Goal: Task Accomplishment & Management: Manage account settings

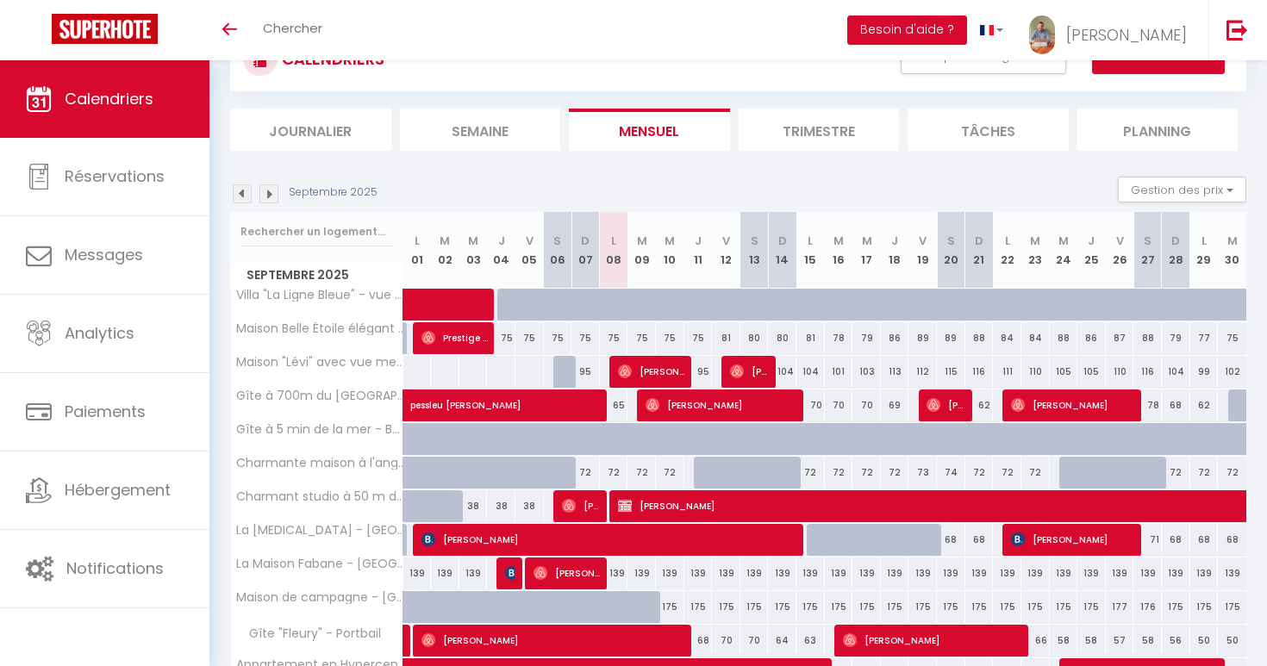
scroll to position [108, 0]
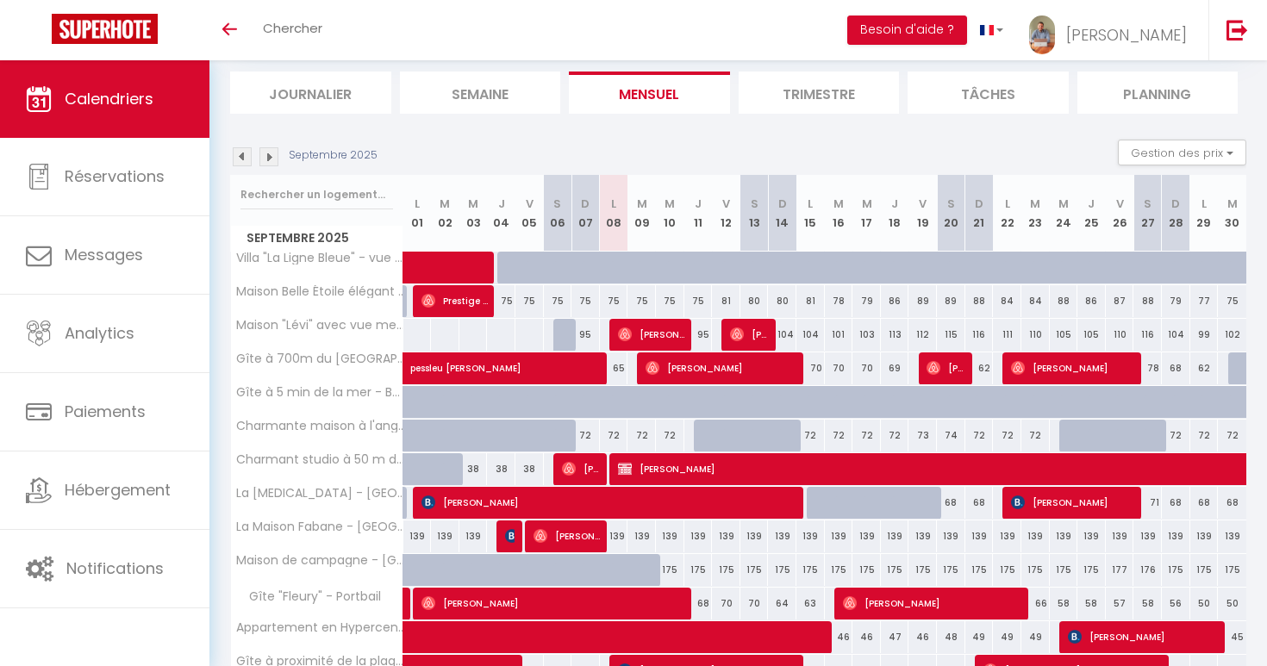
click at [576, 455] on span "[PERSON_NAME]" at bounding box center [581, 468] width 38 height 33
select select "OK"
select select "0"
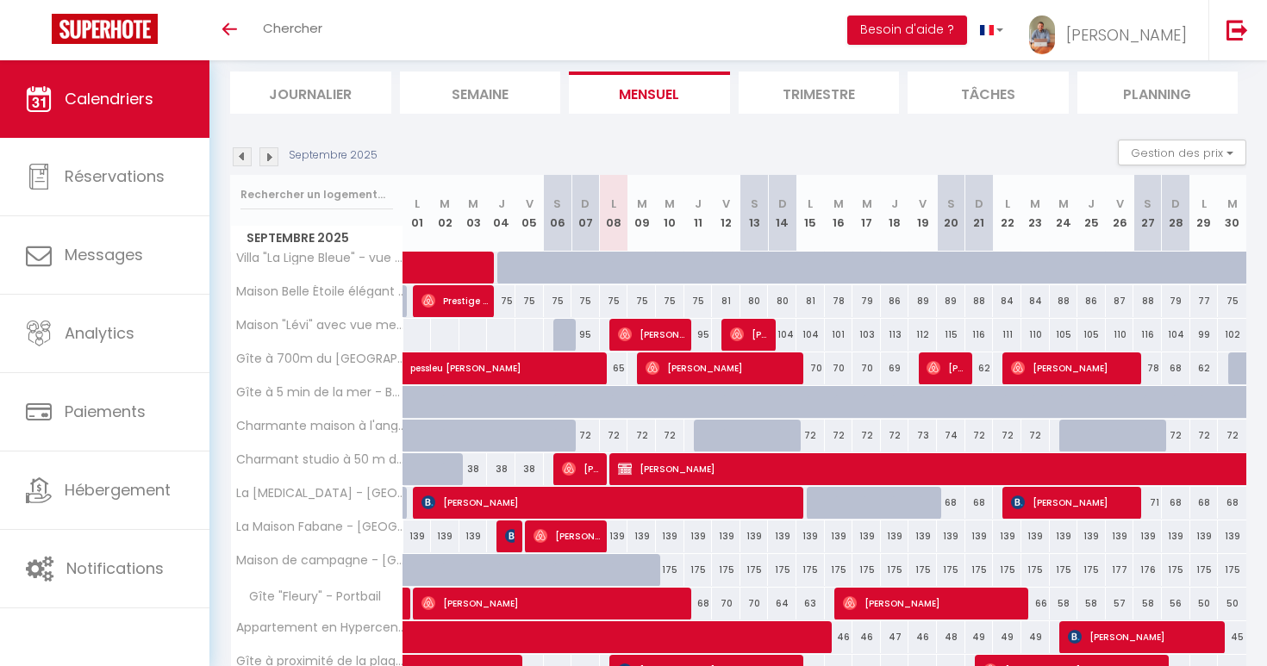
select select "1"
select select
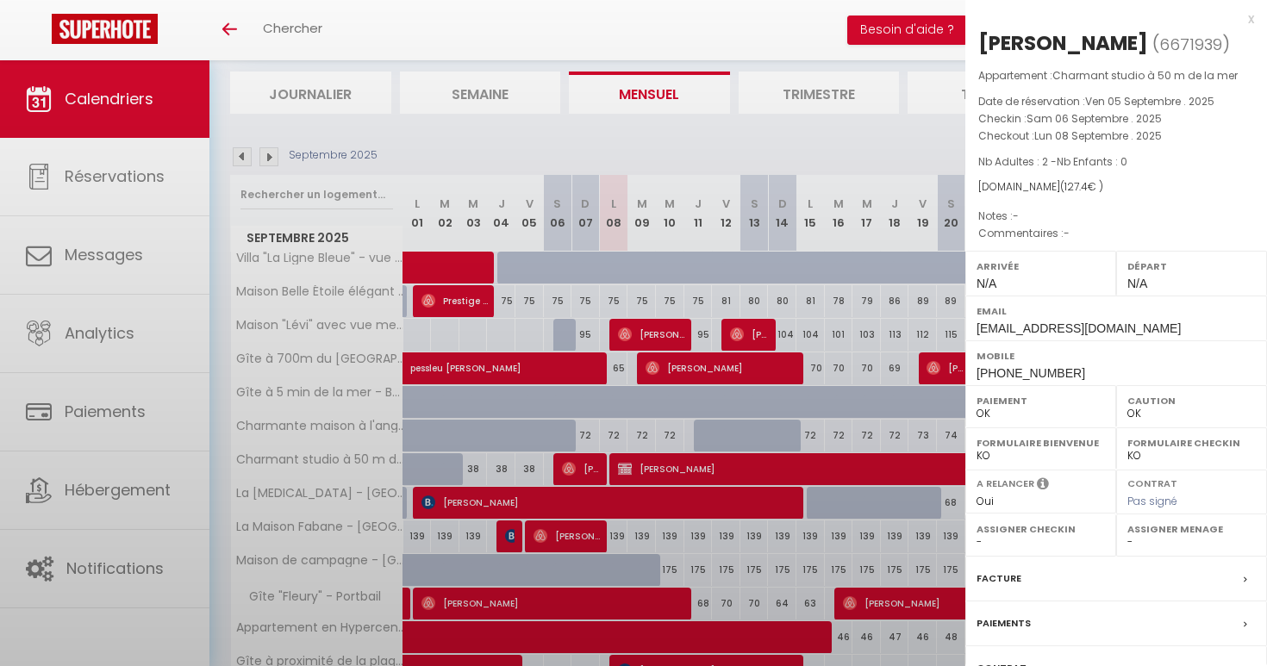
select select "48741"
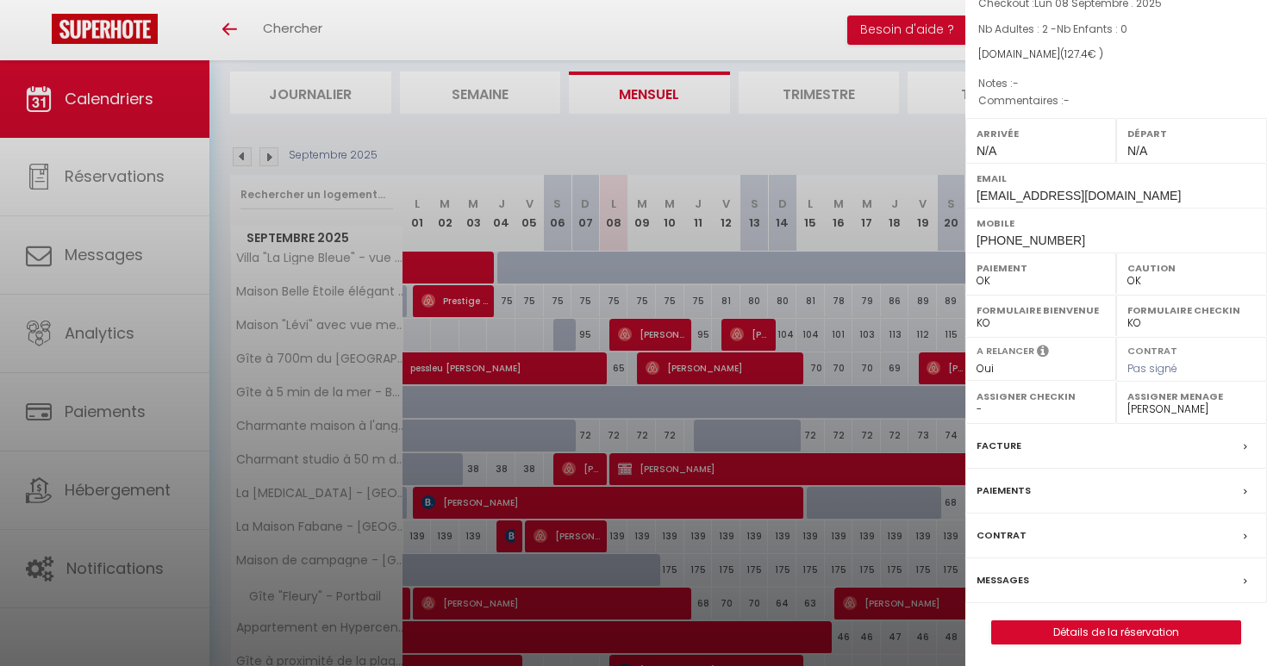
scroll to position [132, 0]
click at [1028, 622] on link "Détails de la réservation" at bounding box center [1116, 633] width 248 height 22
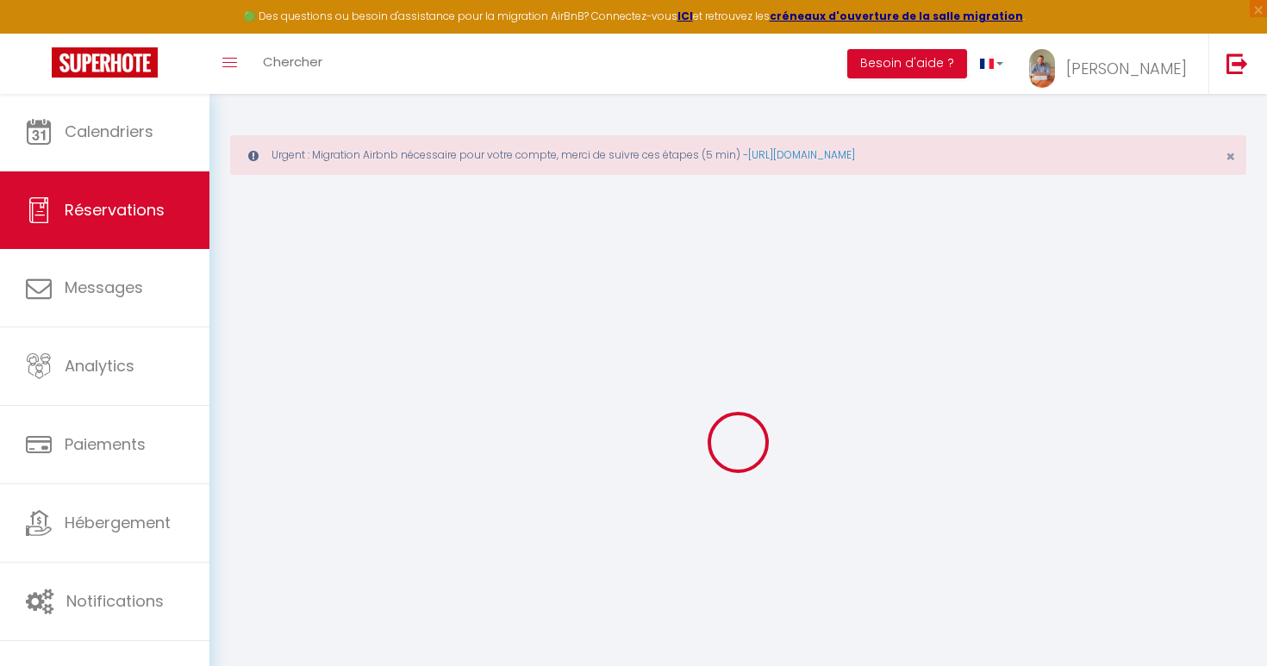
select select
checkbox input "false"
select select
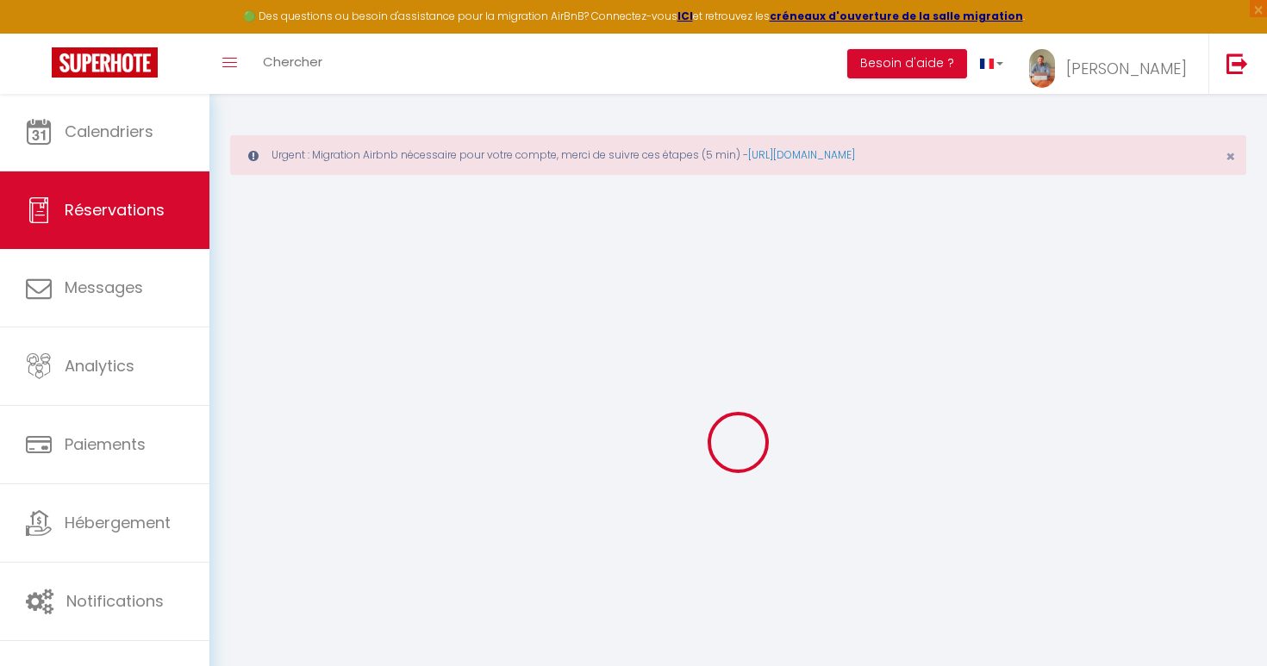
type input "43"
type input "4.4"
select select
checkbox input "false"
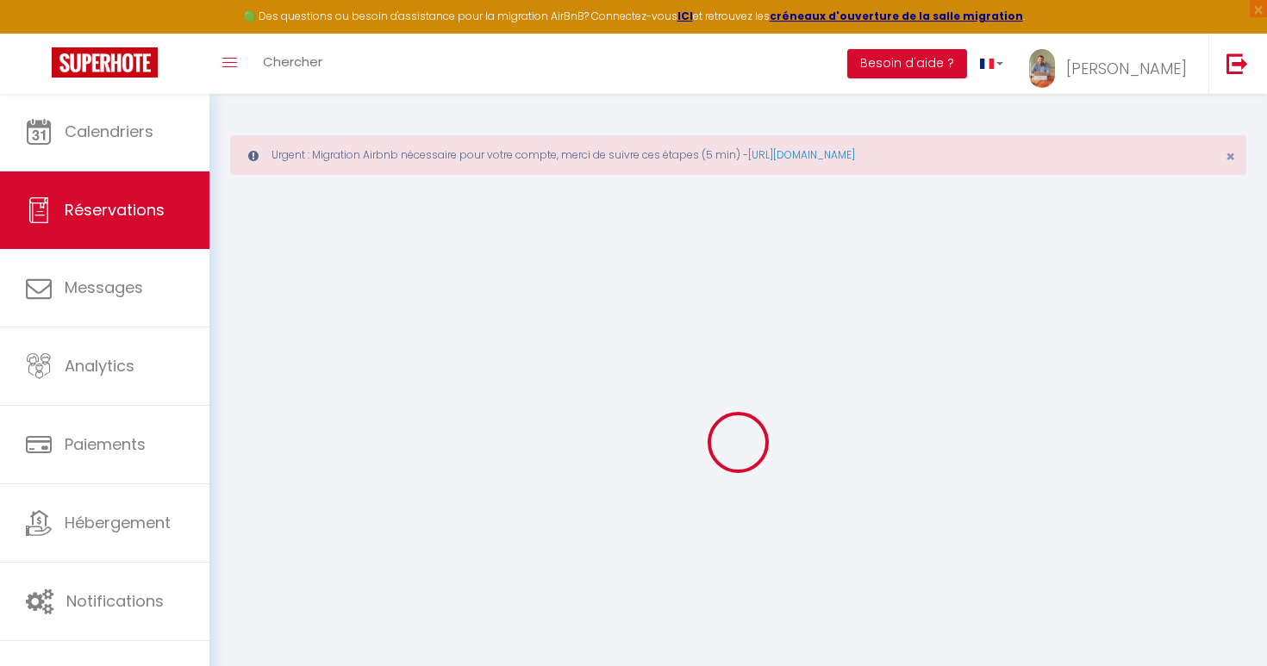
select select
checkbox input "false"
select select
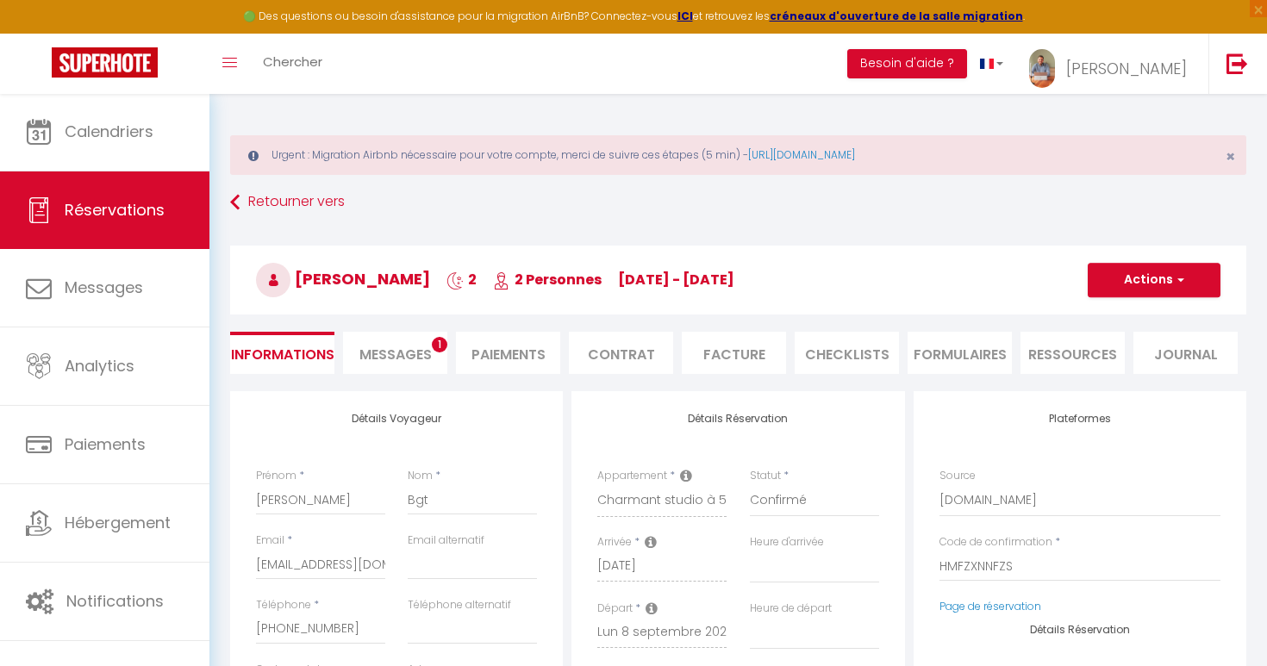
click at [407, 339] on li "Messages 1" at bounding box center [395, 353] width 104 height 42
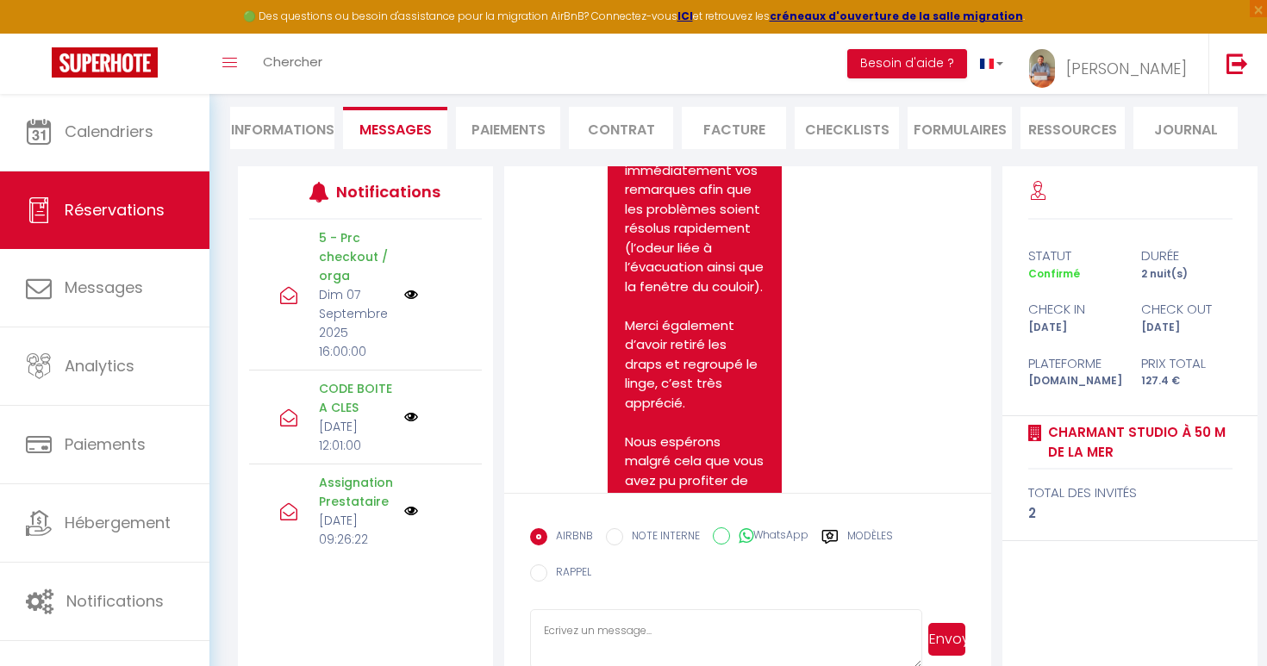
scroll to position [15096, 0]
click at [824, 118] on li "CHECKLISTS" at bounding box center [846, 128] width 104 height 42
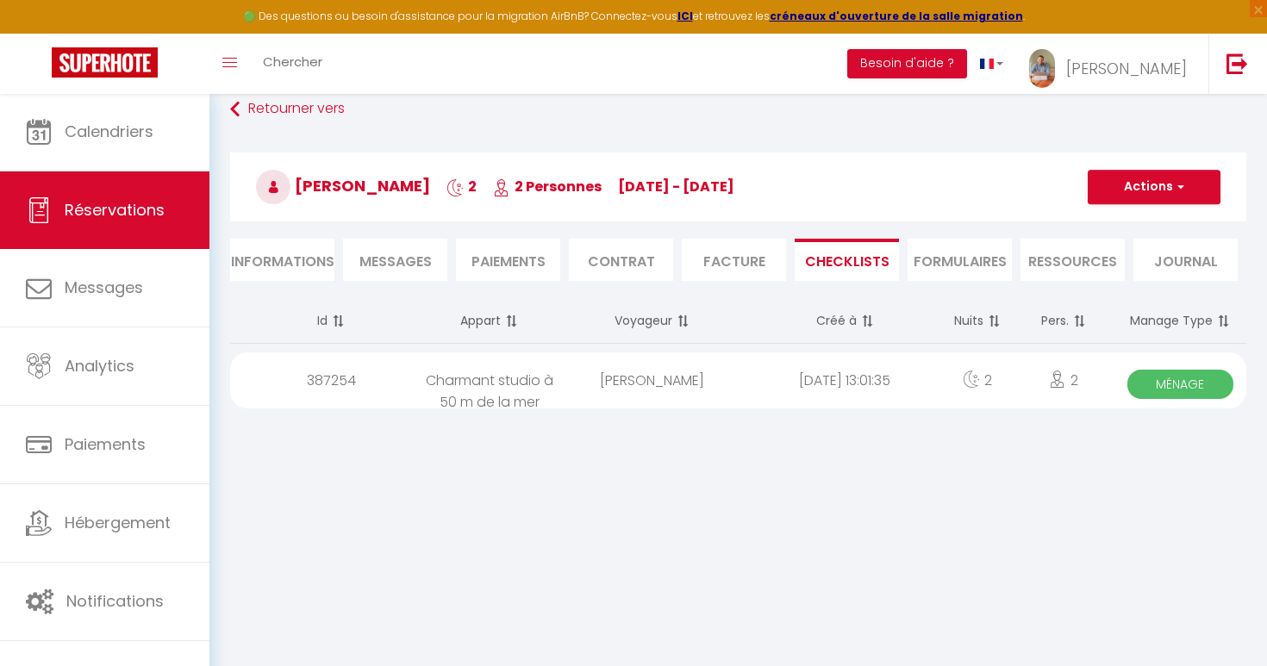
click at [769, 385] on div "[DATE] 13:01:35" at bounding box center [844, 380] width 193 height 56
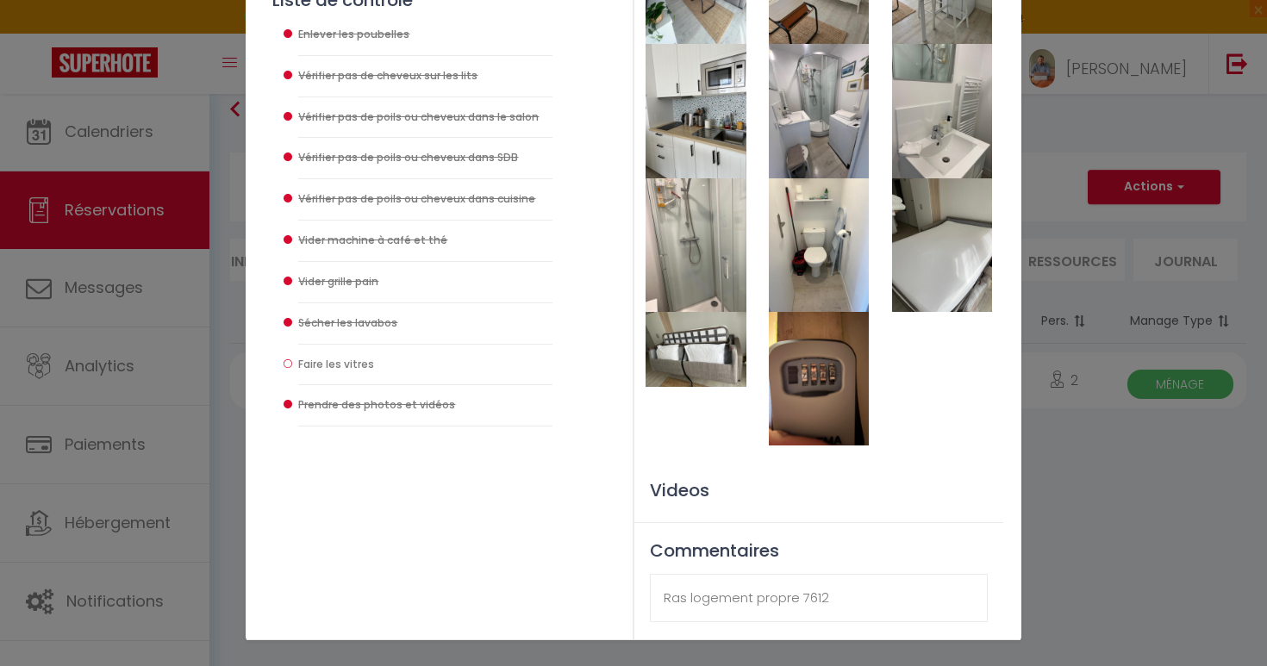
scroll to position [372, 0]
click at [819, 601] on div "Ras logement propre 7612" at bounding box center [819, 599] width 338 height 48
copy div "7612"
click at [219, 417] on div "Checklist : Checklist Ménage × Informations client [PERSON_NAME] [PHONE_NUMBER]…" at bounding box center [633, 333] width 1267 height 666
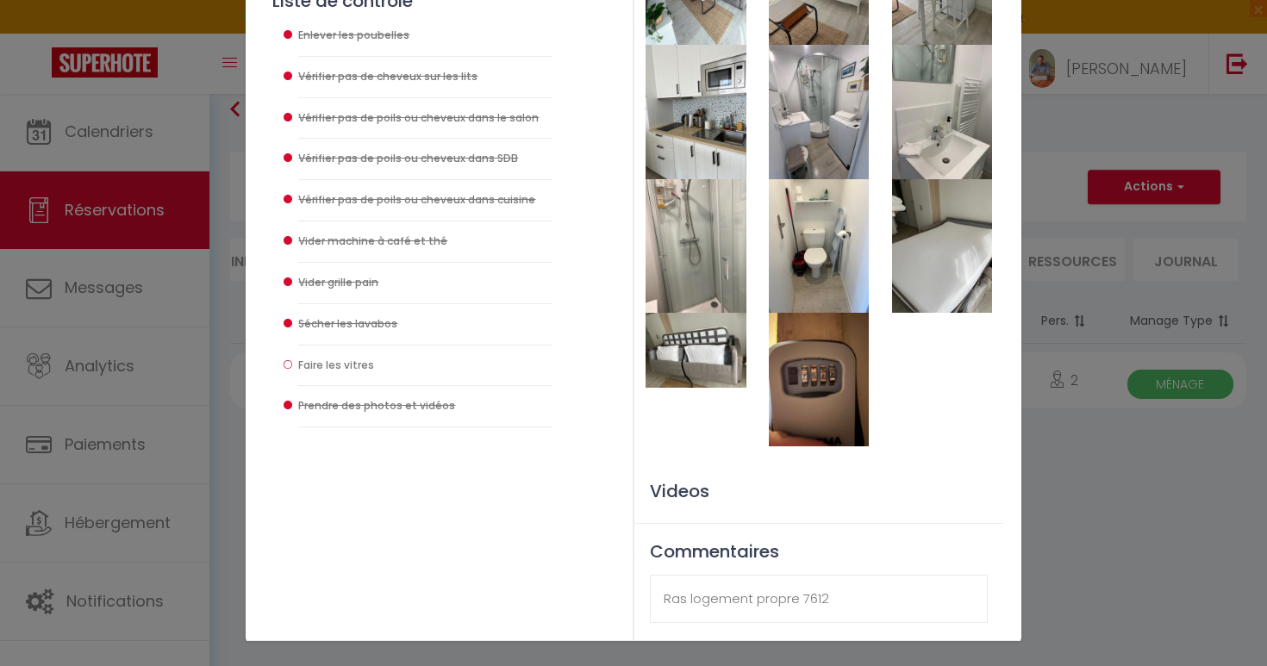
click at [1118, 564] on div "Checklist : Checklist Ménage × Informations client [PERSON_NAME] [PHONE_NUMBER]…" at bounding box center [633, 333] width 1267 height 666
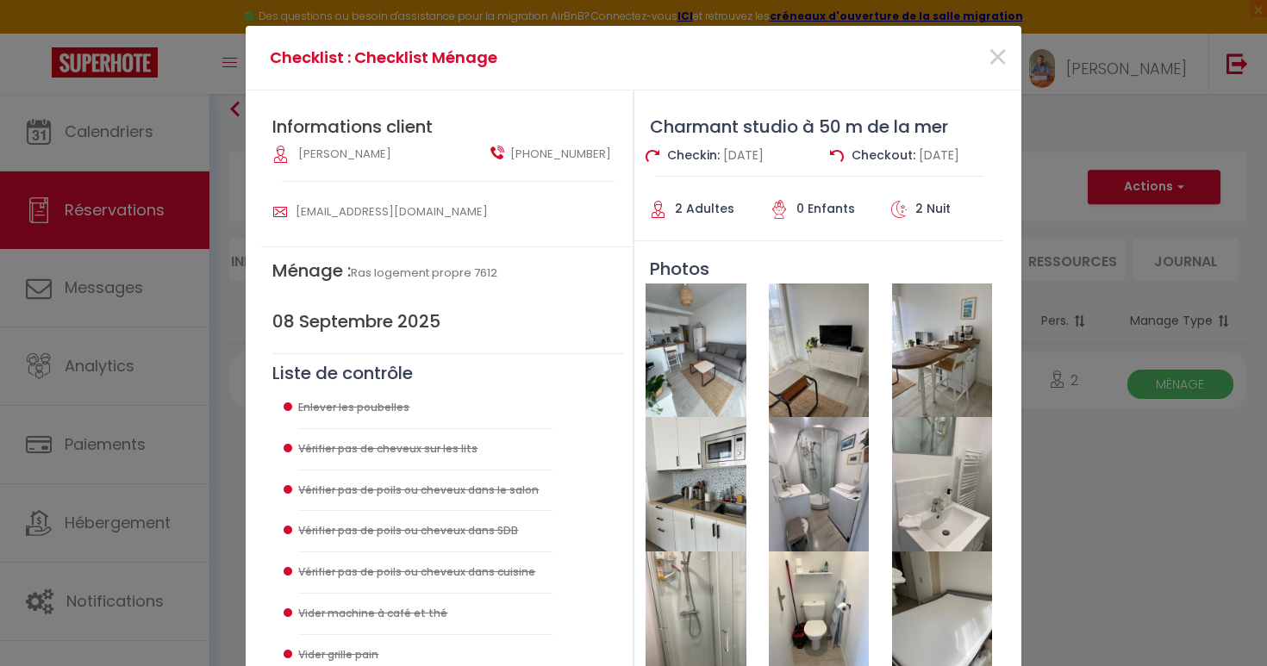
scroll to position [0, 0]
click at [1000, 53] on span "×" at bounding box center [998, 58] width 22 height 52
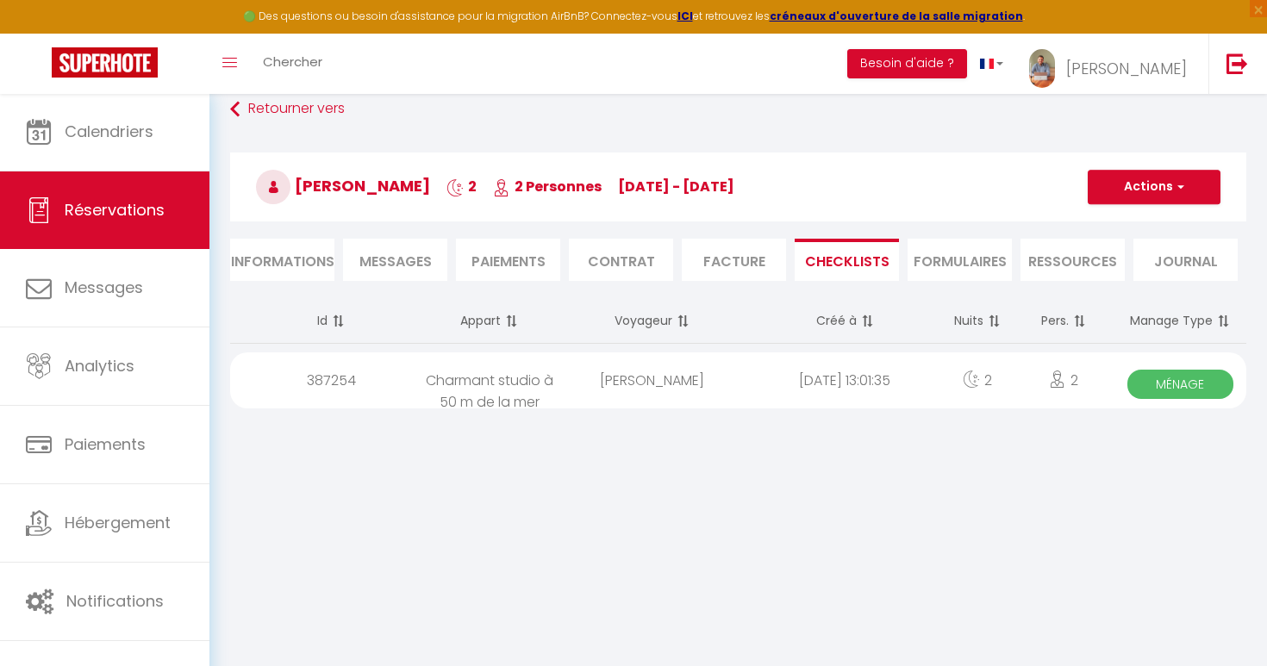
click at [374, 293] on div "Retourner vers [PERSON_NAME] 2 2 Personnes [DATE] - [DATE] Actions Enregistrer …" at bounding box center [738, 196] width 1038 height 204
click at [380, 279] on li "Messages" at bounding box center [395, 260] width 104 height 42
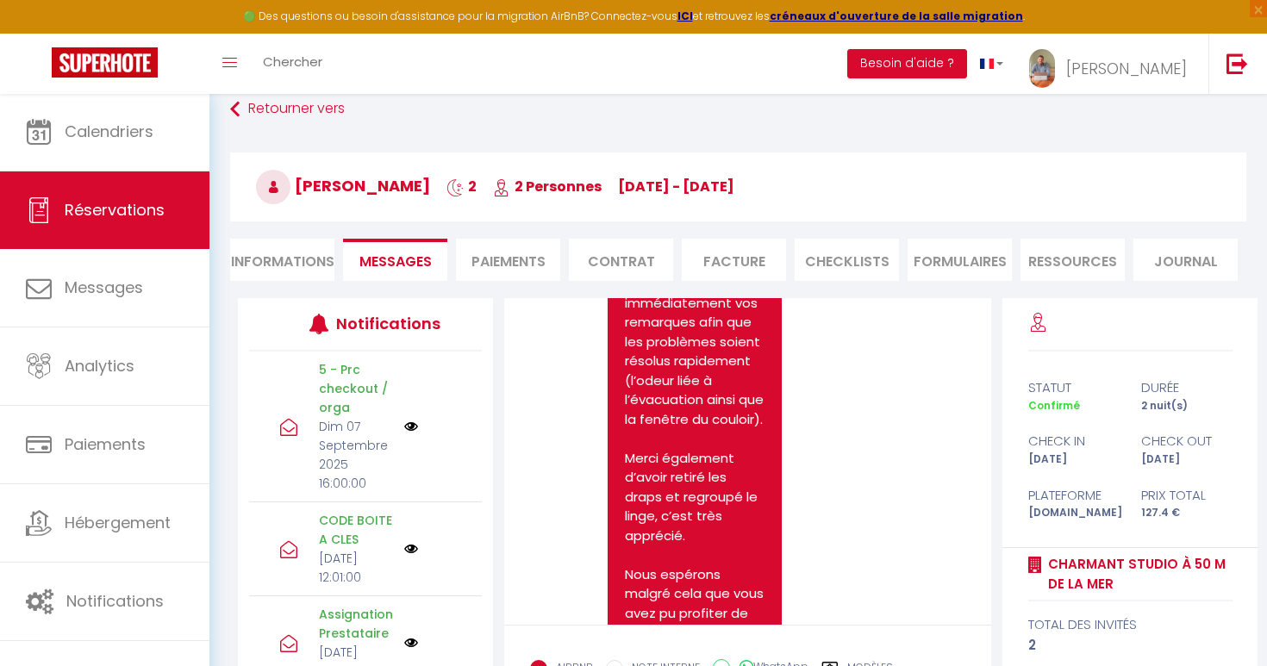
click at [380, 276] on li "Messages" at bounding box center [395, 260] width 104 height 42
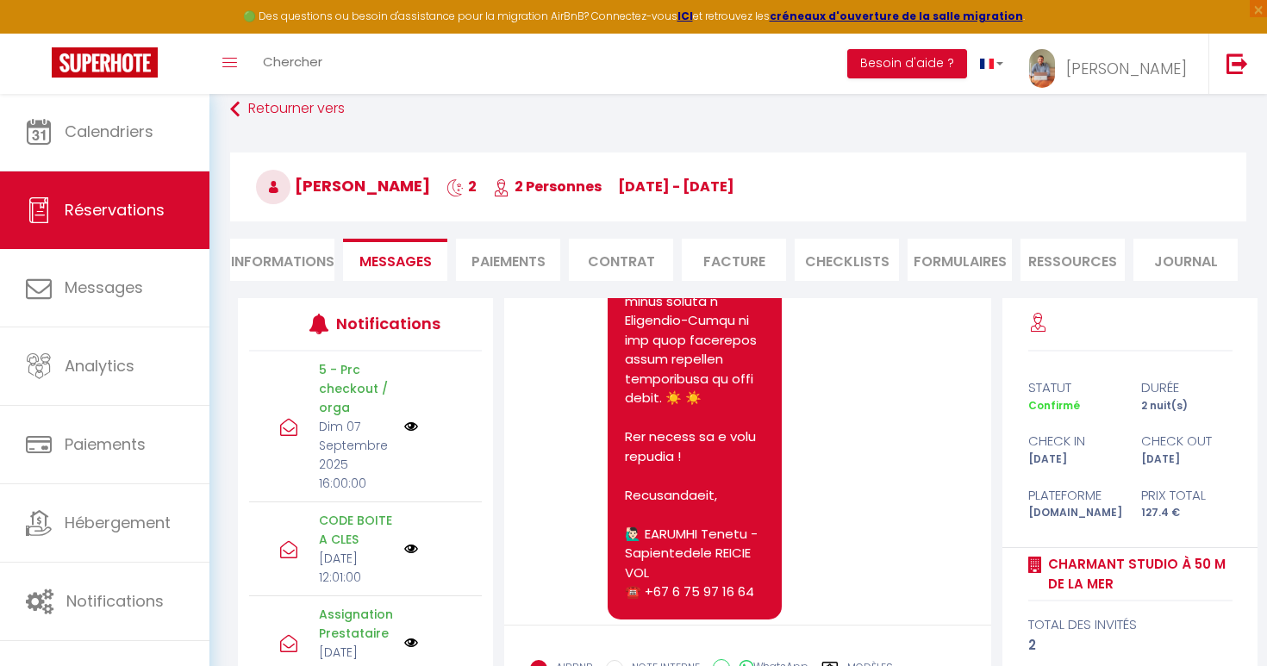
scroll to position [8563, 0]
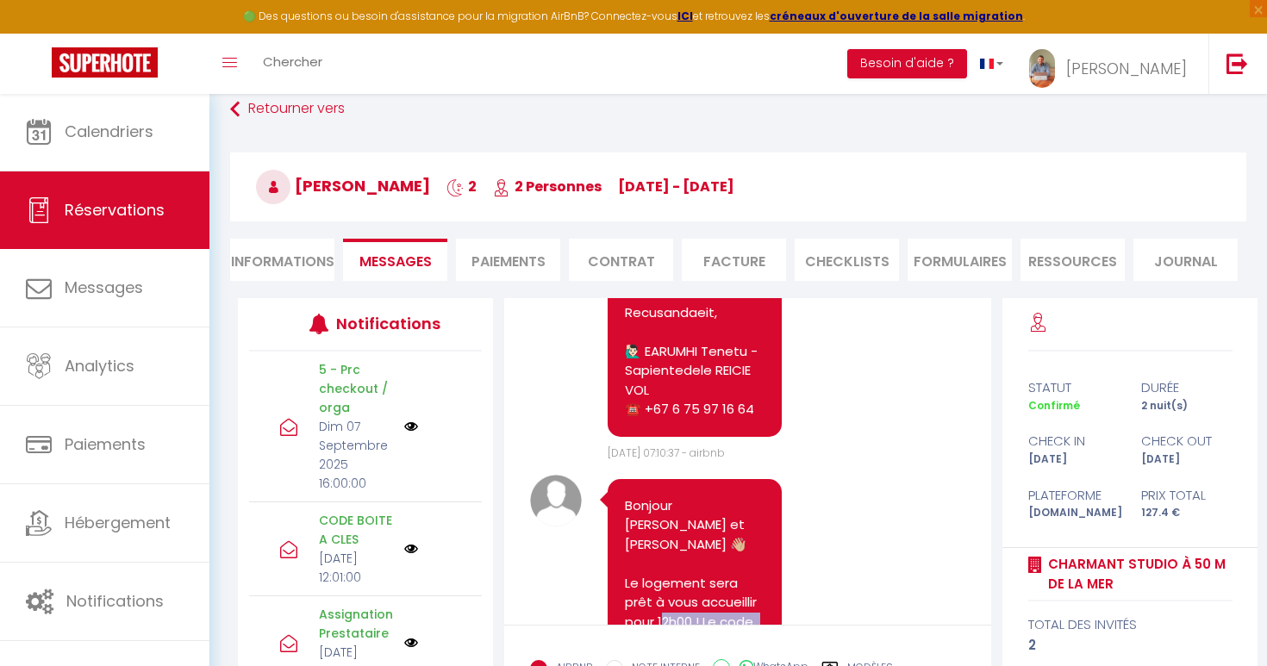
scroll to position [8627, 0]
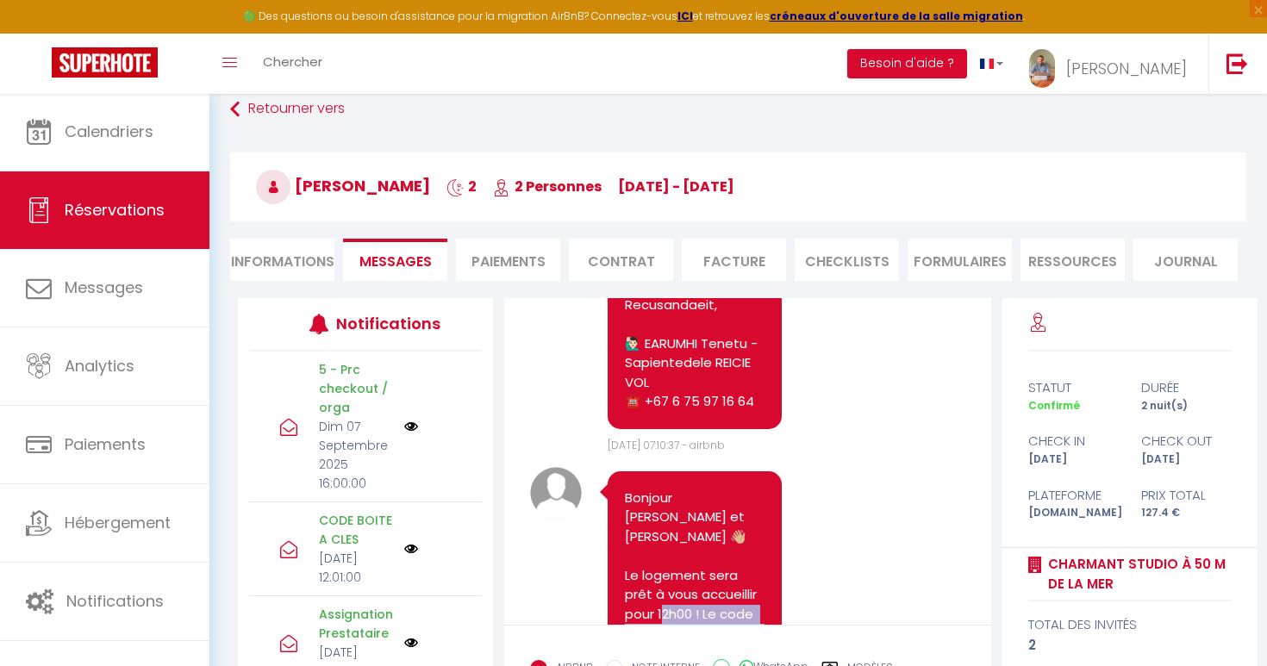
drag, startPoint x: 706, startPoint y: 449, endPoint x: 743, endPoint y: 556, distance: 113.1
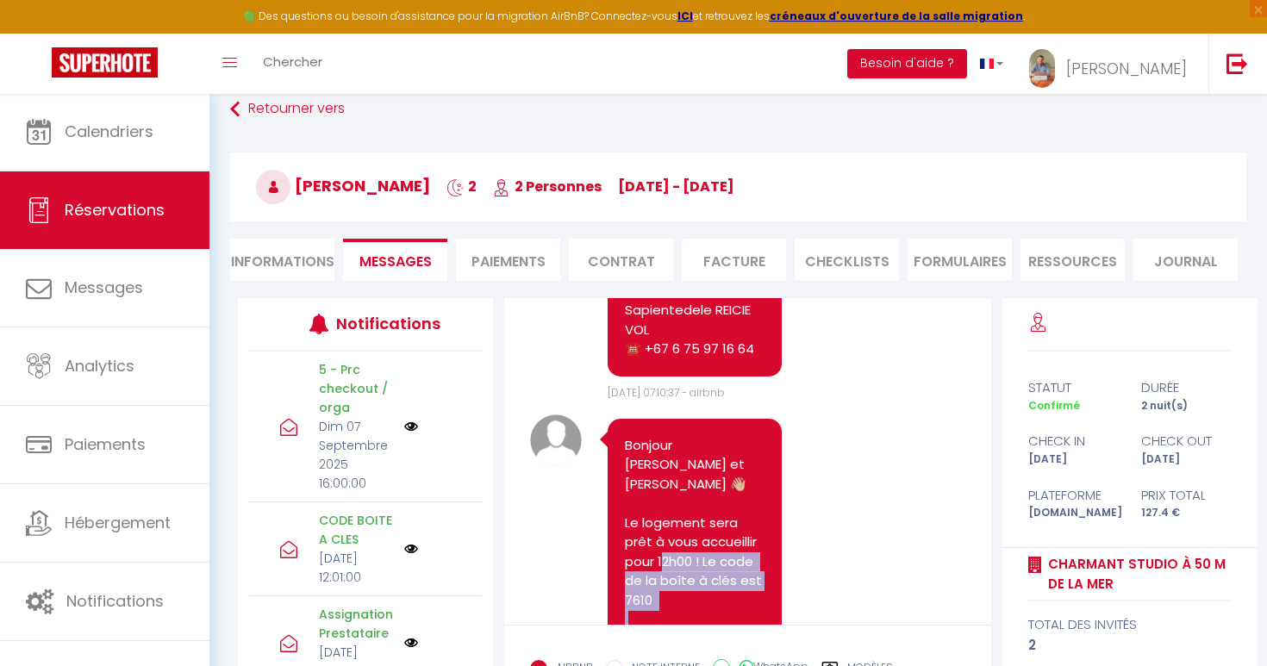
scroll to position [8681, 0]
copy pre "code de la boîte à clés est 7610 Guide d'arrivée: [URL][DOMAIN_NAME]"
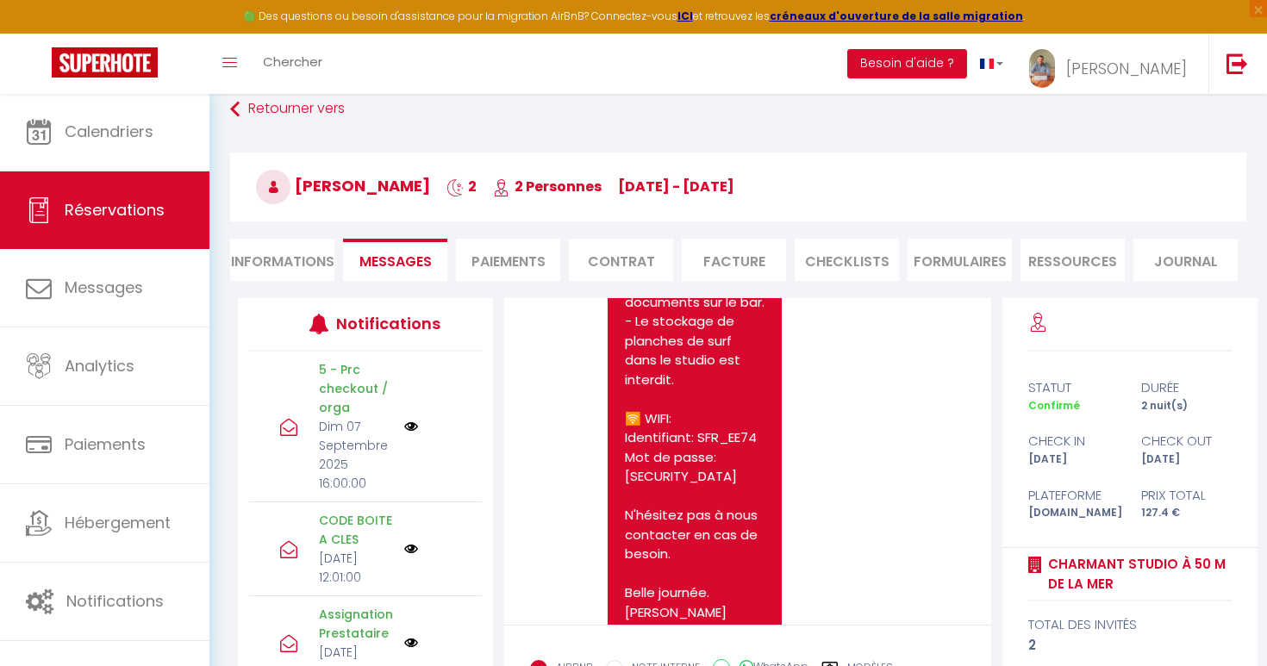
scroll to position [9485, 0]
click at [849, 263] on li "CHECKLISTS" at bounding box center [846, 260] width 104 height 42
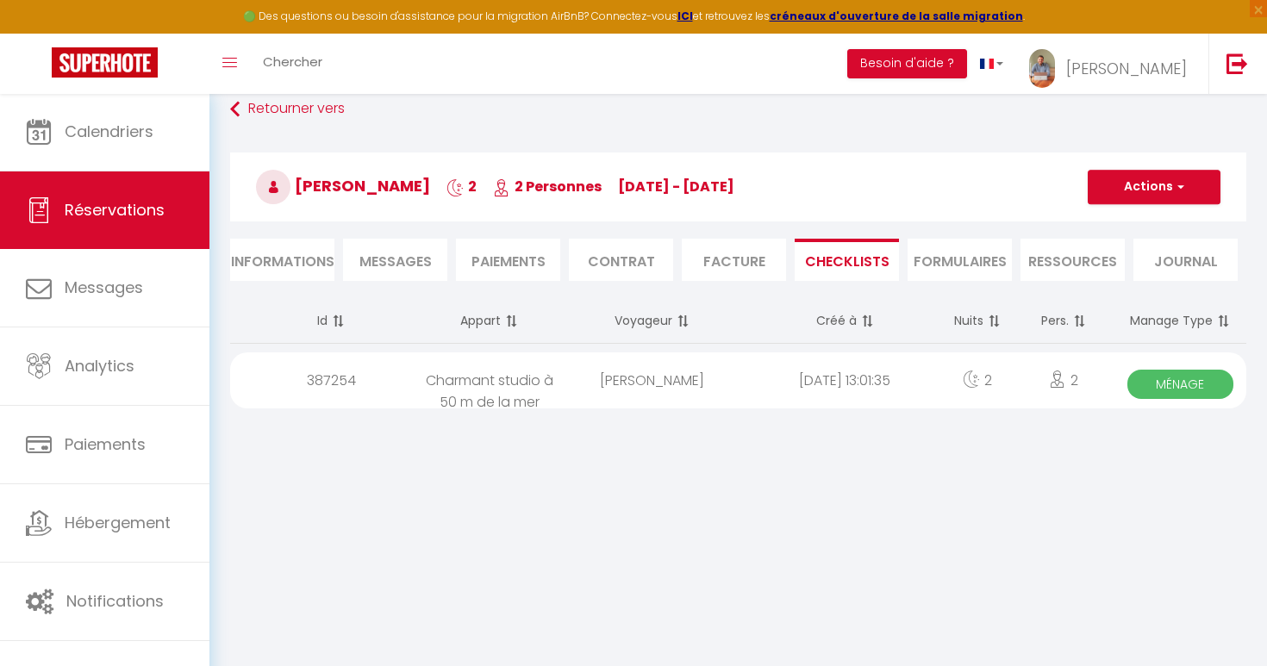
click at [969, 384] on icon at bounding box center [971, 379] width 17 height 17
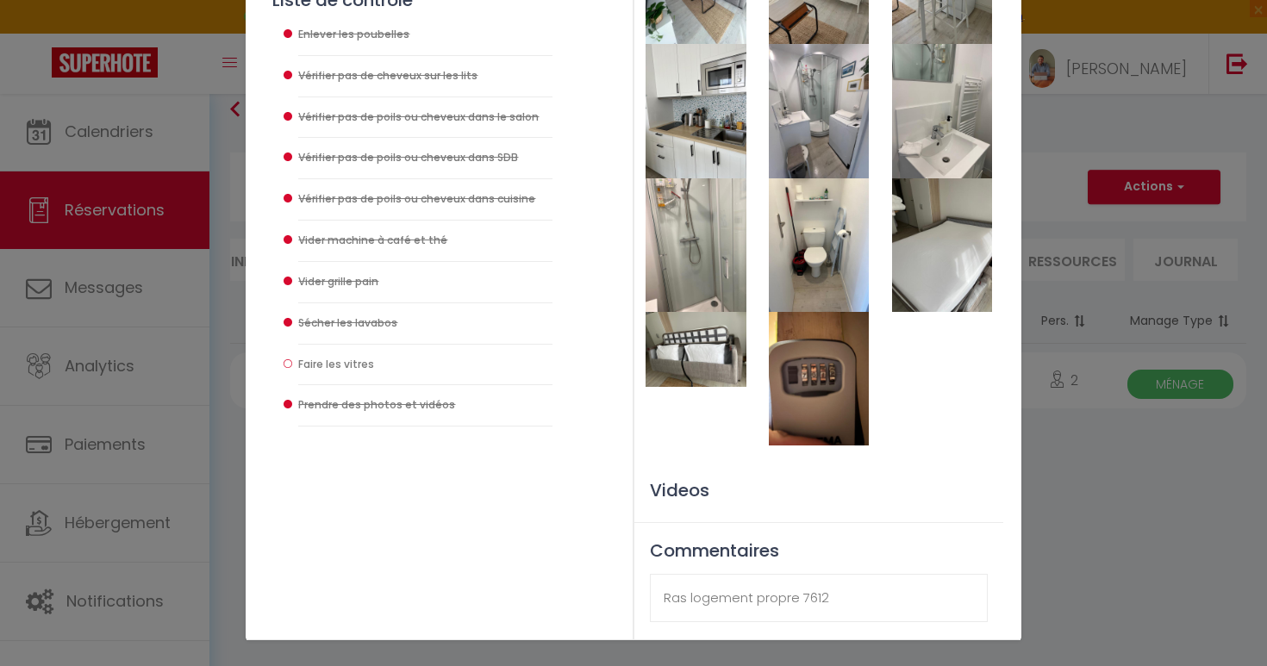
scroll to position [372, 0]
